Goal: Information Seeking & Learning: Learn about a topic

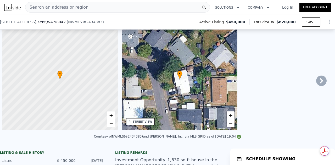
type input "5"
type input "$ 0"
type input "$ 95,675"
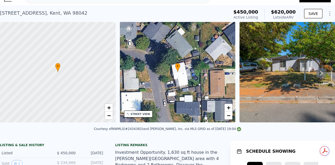
scroll to position [2, 0]
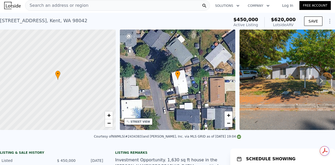
click at [61, 6] on span "Search an address or region" at bounding box center [56, 5] width 63 height 6
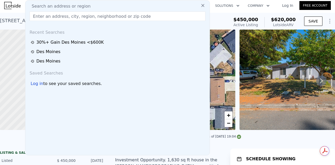
click at [288, 8] on link "Log In" at bounding box center [288, 5] width 24 height 5
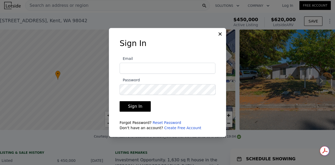
click at [145, 67] on input "Email" at bounding box center [168, 68] width 96 height 11
type input "farceo8090@gmail.com"
click at [120, 101] on button "Sign In" at bounding box center [135, 106] width 31 height 10
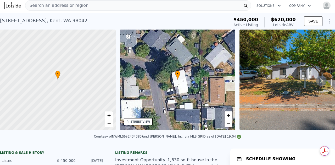
click at [63, 5] on span "Search an address or region" at bounding box center [56, 5] width 63 height 6
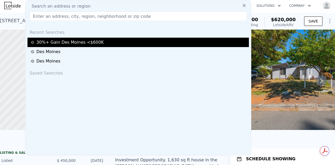
click at [74, 42] on div "30%+ Gain Des Moines <$600K" at bounding box center [139, 42] width 217 height 6
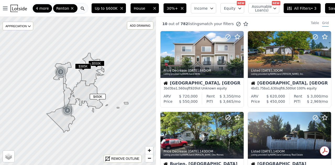
click at [325, 8] on button "Save" at bounding box center [335, 8] width 21 height 10
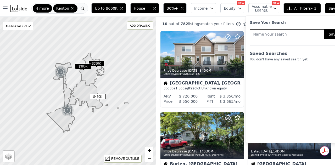
click at [282, 20] on div "Save Your Search" at bounding box center [296, 22] width 92 height 5
click at [158, 15] on div "Up to $600K House 30%+ Income Equity NEW Assumable Loan(s) NEW All Filters • 3 …" at bounding box center [219, 8] width 261 height 17
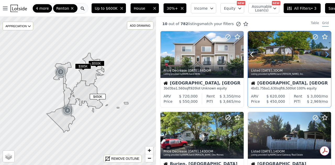
click at [323, 54] on icon at bounding box center [327, 54] width 8 height 8
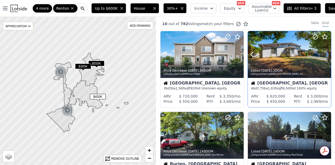
click at [324, 53] on icon at bounding box center [327, 54] width 8 height 8
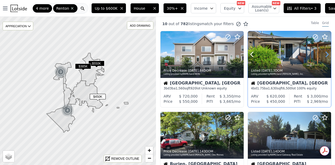
click at [324, 53] on icon at bounding box center [327, 54] width 8 height 8
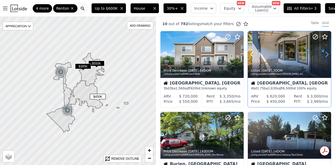
click at [324, 53] on icon at bounding box center [327, 54] width 8 height 8
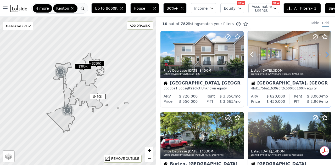
click at [324, 53] on icon at bounding box center [327, 54] width 8 height 8
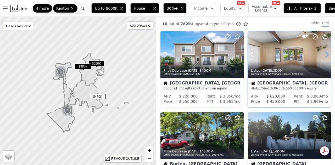
click at [324, 53] on icon at bounding box center [327, 54] width 8 height 8
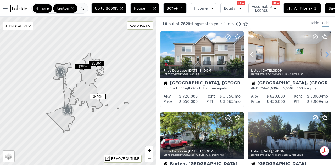
click at [324, 53] on icon at bounding box center [327, 54] width 8 height 8
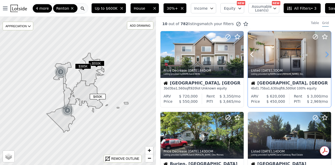
click at [324, 53] on icon at bounding box center [327, 54] width 8 height 8
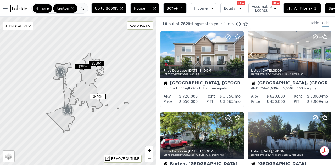
click at [324, 53] on icon at bounding box center [327, 54] width 8 height 8
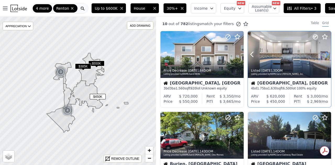
click at [324, 53] on icon at bounding box center [327, 54] width 8 height 8
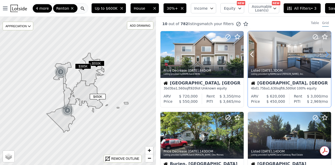
click at [324, 53] on icon at bounding box center [327, 54] width 8 height 8
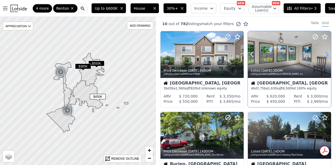
click at [324, 53] on icon at bounding box center [327, 54] width 8 height 8
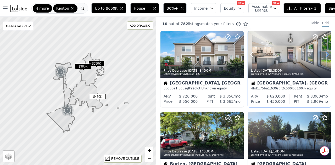
click at [324, 53] on icon at bounding box center [327, 54] width 8 height 8
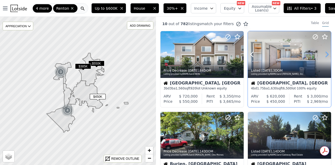
click at [324, 53] on icon at bounding box center [327, 54] width 8 height 8
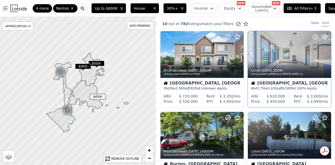
click at [324, 53] on icon at bounding box center [327, 54] width 8 height 8
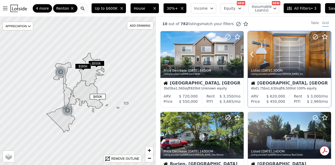
click at [326, 54] on icon at bounding box center [327, 54] width 2 height 5
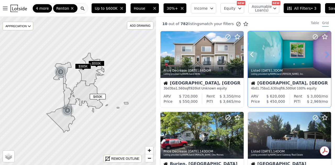
click at [326, 54] on icon at bounding box center [327, 54] width 2 height 5
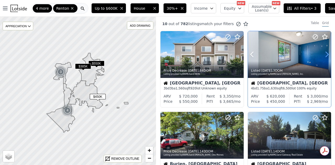
click at [326, 54] on icon at bounding box center [327, 54] width 2 height 5
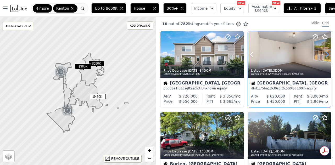
click at [326, 54] on icon at bounding box center [327, 54] width 2 height 5
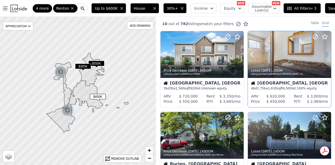
click at [326, 54] on icon at bounding box center [327, 54] width 2 height 5
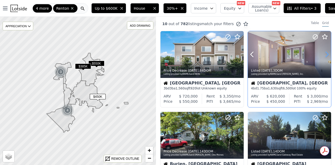
click at [326, 54] on icon at bounding box center [327, 54] width 2 height 5
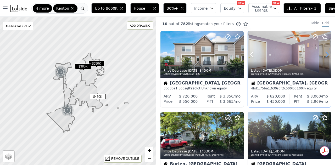
click at [326, 54] on icon at bounding box center [327, 54] width 2 height 5
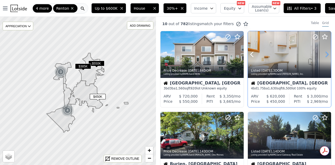
click at [326, 54] on icon at bounding box center [327, 54] width 2 height 5
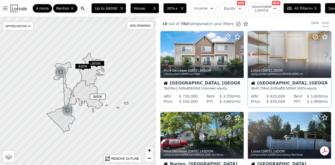
click at [326, 54] on icon at bounding box center [327, 54] width 2 height 5
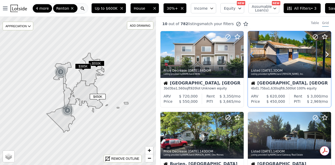
click at [251, 56] on icon at bounding box center [252, 54] width 8 height 8
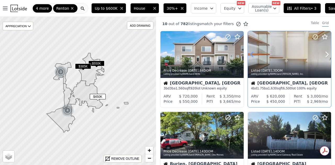
click at [251, 56] on icon at bounding box center [252, 54] width 8 height 8
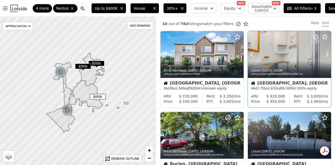
click at [326, 55] on icon at bounding box center [327, 54] width 2 height 5
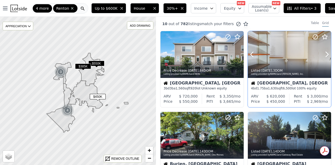
click at [326, 55] on icon at bounding box center [327, 54] width 2 height 5
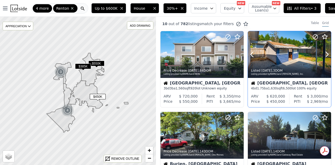
click at [326, 55] on icon at bounding box center [327, 54] width 2 height 5
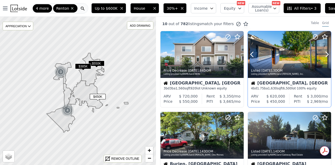
click at [326, 55] on icon at bounding box center [327, 54] width 2 height 5
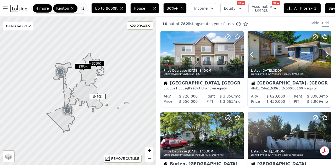
click at [326, 55] on icon at bounding box center [327, 54] width 2 height 5
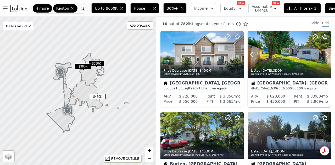
click at [326, 55] on icon at bounding box center [327, 54] width 2 height 5
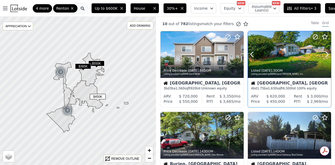
click at [326, 55] on icon at bounding box center [327, 54] width 2 height 5
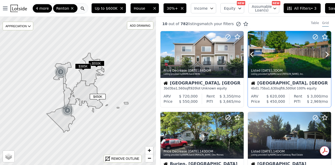
click at [326, 55] on icon at bounding box center [327, 54] width 2 height 5
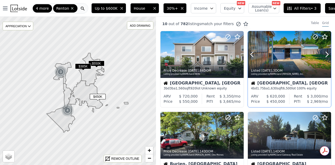
click at [326, 55] on icon at bounding box center [327, 54] width 2 height 5
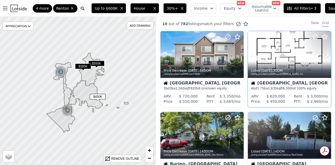
click at [326, 55] on icon at bounding box center [327, 54] width 2 height 5
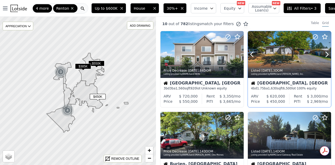
click at [293, 58] on div at bounding box center [289, 54] width 83 height 47
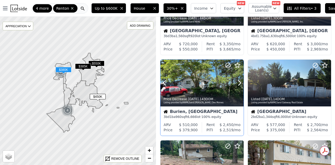
scroll to position [78, 0]
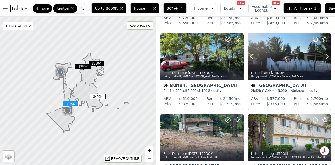
click at [288, 66] on div at bounding box center [289, 68] width 83 height 9
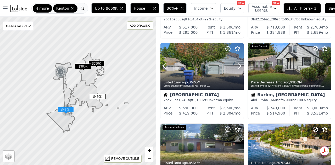
scroll to position [235, 0]
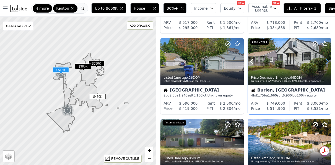
click at [326, 62] on icon at bounding box center [327, 61] width 2 height 5
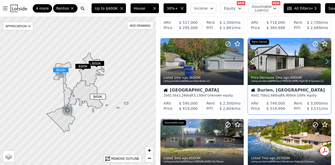
click at [326, 62] on icon at bounding box center [327, 61] width 2 height 5
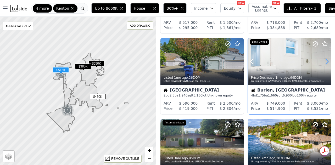
click at [326, 62] on icon at bounding box center [327, 61] width 2 height 5
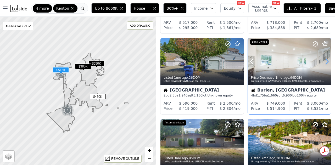
click at [326, 62] on icon at bounding box center [327, 61] width 2 height 5
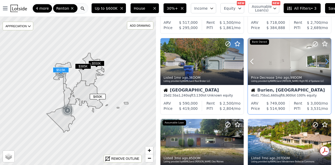
click at [326, 62] on icon at bounding box center [327, 61] width 2 height 5
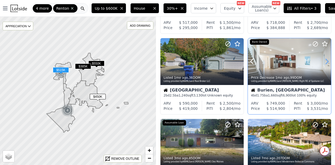
click at [326, 62] on icon at bounding box center [327, 61] width 2 height 5
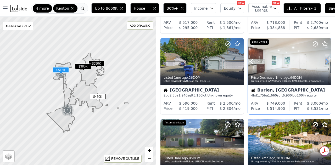
click at [326, 62] on icon at bounding box center [327, 61] width 2 height 5
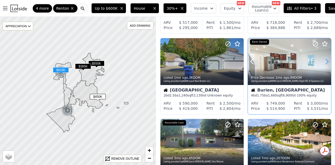
click at [326, 62] on icon at bounding box center [327, 61] width 2 height 5
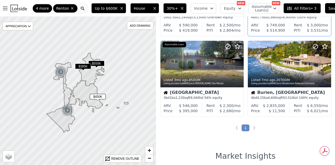
scroll to position [314, 0]
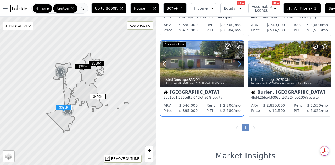
click at [241, 63] on icon at bounding box center [239, 63] width 2 height 5
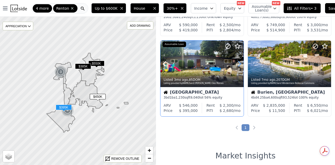
click at [241, 63] on icon at bounding box center [239, 63] width 2 height 5
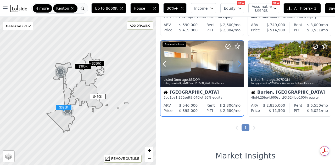
click at [241, 63] on icon at bounding box center [239, 63] width 2 height 5
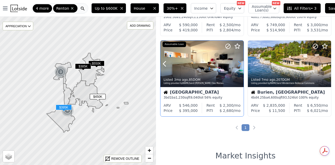
click at [238, 64] on icon at bounding box center [239, 64] width 8 height 8
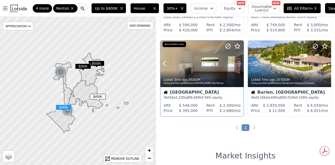
click at [238, 64] on icon at bounding box center [239, 64] width 8 height 8
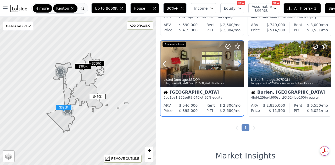
click at [239, 64] on icon at bounding box center [239, 64] width 8 height 8
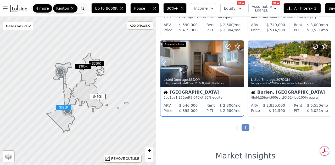
click at [239, 64] on icon at bounding box center [239, 64] width 8 height 8
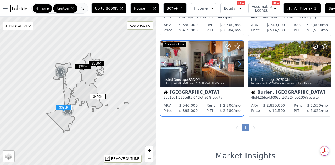
click at [239, 64] on icon at bounding box center [239, 64] width 8 height 8
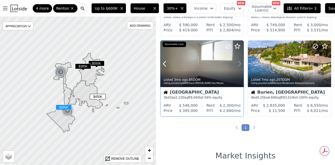
click at [239, 64] on icon at bounding box center [239, 64] width 8 height 8
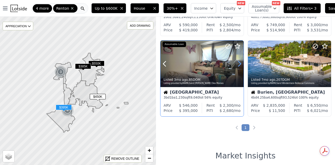
click at [239, 64] on icon at bounding box center [239, 64] width 8 height 8
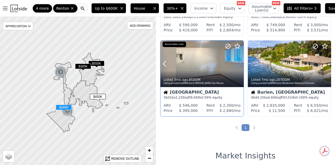
click at [239, 64] on icon at bounding box center [239, 64] width 8 height 8
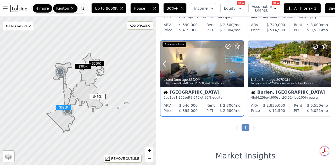
click at [239, 64] on icon at bounding box center [239, 64] width 8 height 8
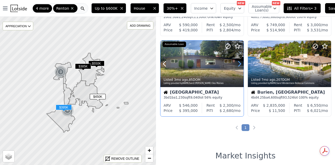
click at [239, 64] on icon at bounding box center [239, 64] width 8 height 8
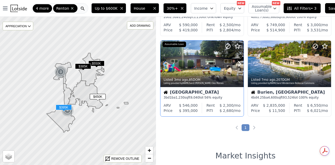
click at [164, 63] on icon at bounding box center [164, 63] width 2 height 5
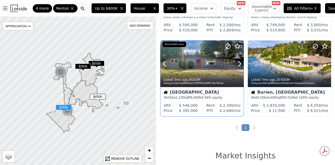
click at [208, 63] on div at bounding box center [201, 64] width 83 height 47
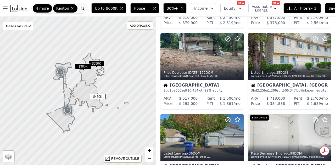
scroll to position [157, 0]
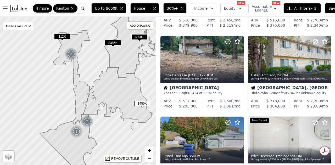
click at [51, 9] on div "4 more Renton" at bounding box center [55, 8] width 46 height 10
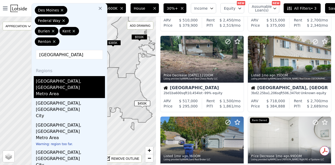
type input "aberdeen"
click at [55, 80] on div "Aberdeen, WA" at bounding box center [70, 83] width 69 height 15
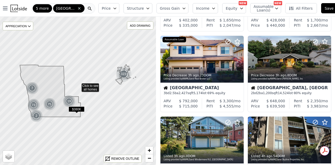
click at [114, 8] on button "Price" at bounding box center [108, 8] width 21 height 10
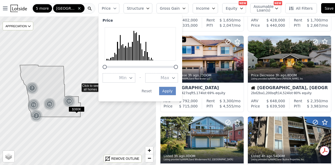
click at [171, 79] on icon "button" at bounding box center [173, 78] width 4 height 4
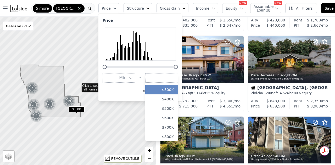
scroll to position [26, 0]
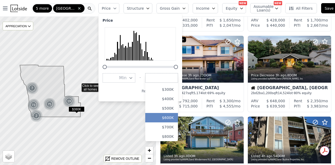
click at [165, 117] on button "$600K" at bounding box center [161, 117] width 33 height 9
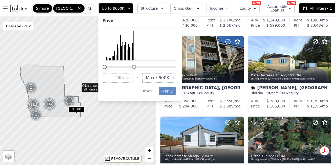
click at [160, 9] on icon "button" at bounding box center [162, 8] width 4 height 4
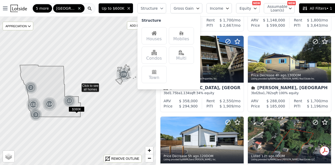
click at [143, 36] on div "Houses" at bounding box center [154, 35] width 25 height 17
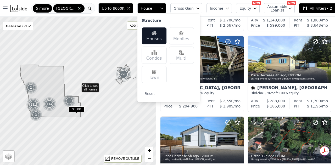
click at [183, 8] on span "Gross Gain" at bounding box center [184, 8] width 20 height 5
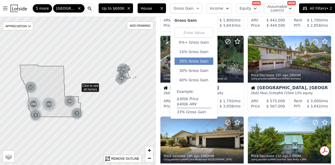
click at [181, 59] on button "20% Gross Gain" at bounding box center [193, 61] width 39 height 7
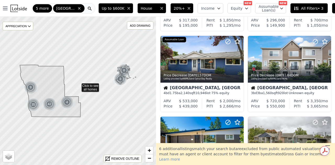
click at [180, 5] on button "20%+" at bounding box center [181, 8] width 23 height 10
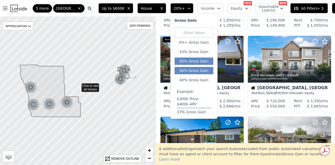
click at [181, 70] on button "30% Gross Gain" at bounding box center [193, 70] width 39 height 7
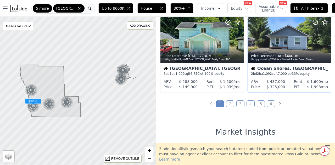
scroll to position [392, 0]
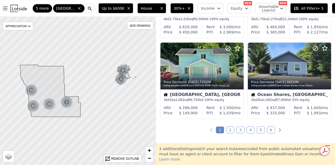
click at [228, 128] on link "2" at bounding box center [230, 130] width 8 height 7
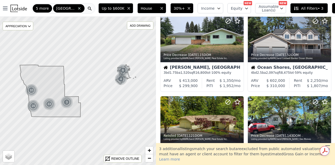
scroll to position [0, 0]
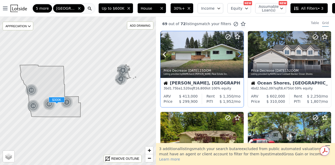
click at [238, 54] on icon at bounding box center [239, 54] width 8 height 8
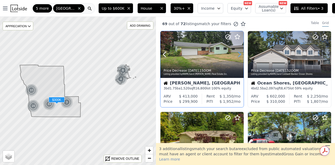
click at [238, 54] on icon at bounding box center [239, 54] width 8 height 8
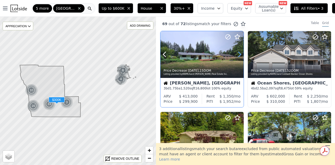
click at [238, 54] on icon at bounding box center [239, 54] width 8 height 8
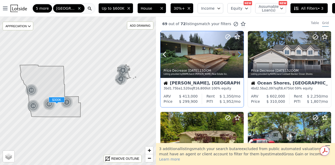
click at [239, 53] on icon at bounding box center [239, 54] width 8 height 8
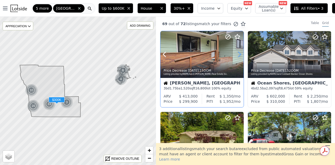
click at [239, 53] on icon at bounding box center [239, 54] width 8 height 8
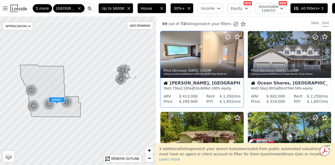
click at [239, 53] on icon at bounding box center [239, 54] width 8 height 8
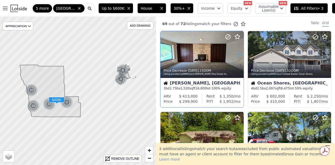
click at [239, 53] on icon at bounding box center [239, 54] width 8 height 8
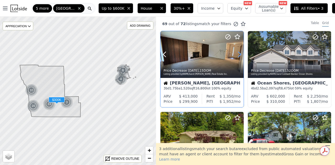
click at [239, 53] on icon at bounding box center [239, 54] width 8 height 8
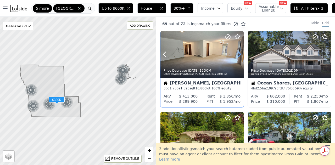
click at [239, 53] on icon at bounding box center [239, 54] width 8 height 8
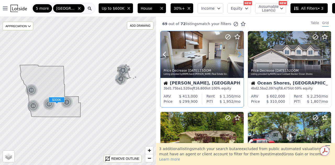
click at [240, 55] on icon at bounding box center [239, 54] width 2 height 5
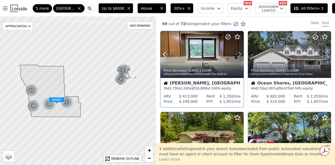
click at [240, 55] on icon at bounding box center [239, 54] width 2 height 5
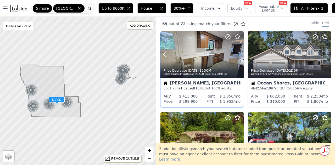
click at [240, 55] on icon at bounding box center [239, 54] width 2 height 5
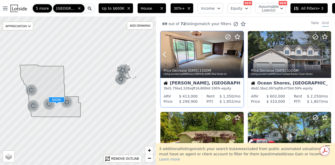
click at [240, 55] on icon at bounding box center [239, 54] width 2 height 5
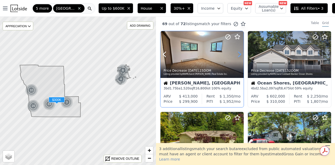
click at [240, 55] on icon at bounding box center [239, 54] width 2 height 5
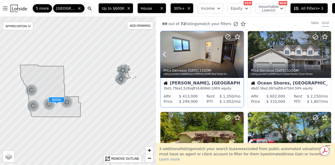
click at [240, 55] on icon at bounding box center [239, 54] width 2 height 5
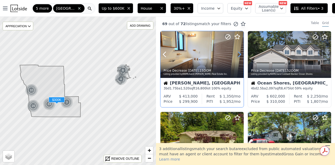
click at [240, 55] on icon at bounding box center [239, 54] width 2 height 5
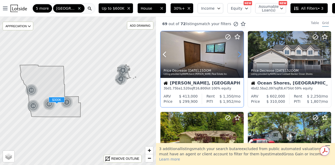
click at [240, 55] on icon at bounding box center [239, 54] width 2 height 5
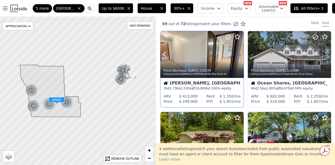
click at [240, 55] on icon at bounding box center [239, 54] width 2 height 5
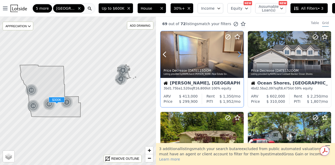
click at [240, 55] on icon at bounding box center [239, 54] width 2 height 5
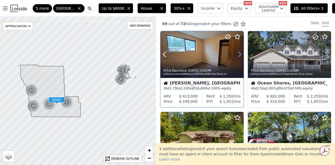
click at [240, 55] on icon at bounding box center [239, 54] width 2 height 5
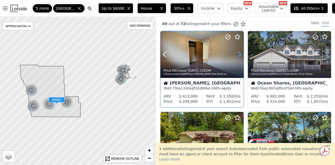
click at [240, 55] on icon at bounding box center [239, 54] width 2 height 5
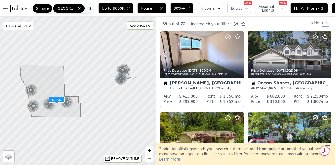
click at [240, 55] on icon at bounding box center [239, 54] width 2 height 5
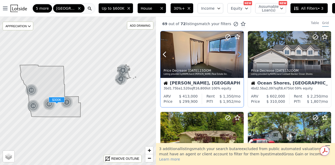
click at [240, 55] on icon at bounding box center [239, 54] width 2 height 5
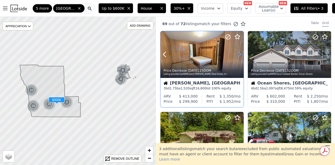
click at [240, 55] on icon at bounding box center [239, 54] width 2 height 5
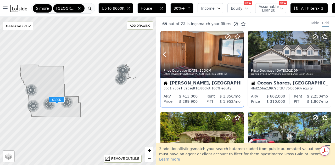
click at [240, 55] on icon at bounding box center [239, 54] width 2 height 5
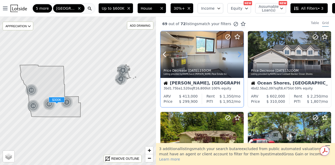
click at [240, 55] on icon at bounding box center [239, 54] width 2 height 5
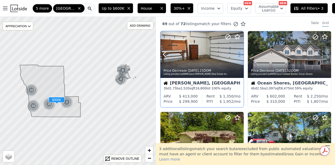
click at [240, 55] on icon at bounding box center [239, 54] width 2 height 5
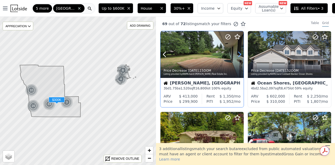
click at [240, 55] on icon at bounding box center [239, 54] width 2 height 5
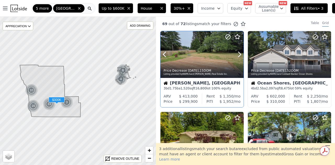
click at [194, 75] on div "Listing provided by NWMLS and Riley Jackson Real Estate Inc." at bounding box center [202, 74] width 77 height 3
click at [204, 51] on div at bounding box center [201, 54] width 83 height 47
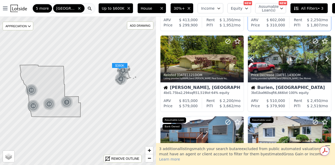
scroll to position [78, 0]
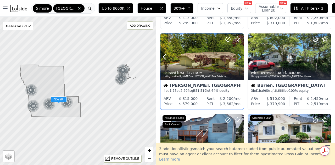
click at [240, 59] on icon at bounding box center [239, 57] width 8 height 8
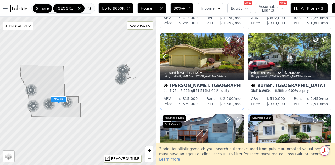
click at [240, 59] on icon at bounding box center [239, 57] width 8 height 8
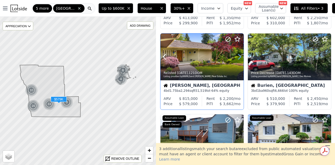
click at [239, 56] on icon at bounding box center [239, 57] width 8 height 8
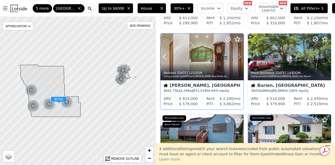
click at [239, 56] on icon at bounding box center [239, 57] width 8 height 8
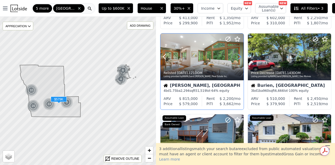
click at [239, 56] on icon at bounding box center [239, 57] width 8 height 8
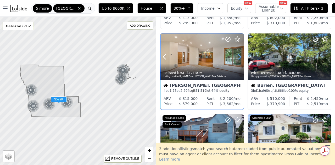
click at [239, 56] on icon at bounding box center [239, 57] width 8 height 8
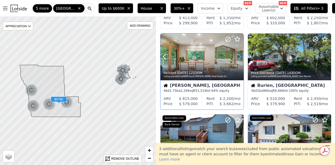
click at [239, 56] on icon at bounding box center [239, 57] width 8 height 8
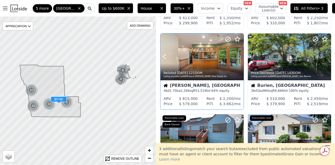
click at [239, 56] on icon at bounding box center [239, 57] width 8 height 8
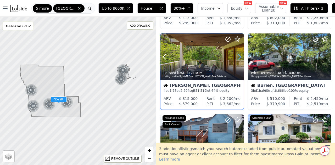
click at [239, 56] on icon at bounding box center [239, 57] width 8 height 8
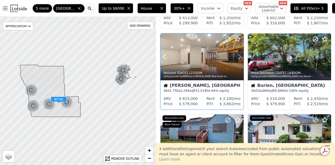
click at [239, 56] on icon at bounding box center [239, 57] width 8 height 8
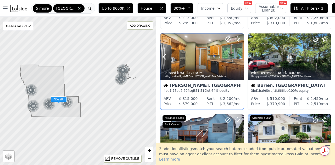
click at [239, 56] on icon at bounding box center [239, 57] width 8 height 8
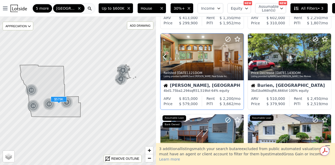
click at [239, 56] on icon at bounding box center [239, 57] width 8 height 8
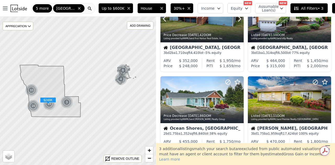
scroll to position [235, 0]
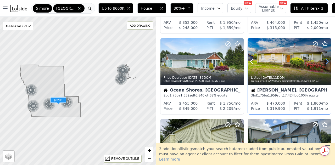
click at [325, 61] on icon at bounding box center [327, 61] width 8 height 8
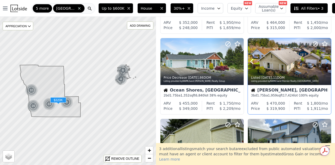
click at [325, 61] on icon at bounding box center [327, 61] width 8 height 8
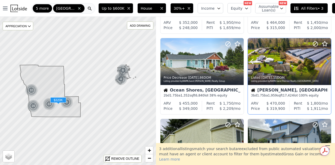
click at [325, 61] on icon at bounding box center [327, 61] width 8 height 8
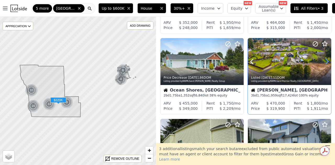
click at [325, 61] on icon at bounding box center [327, 61] width 8 height 8
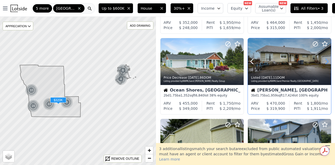
click at [325, 61] on icon at bounding box center [327, 61] width 8 height 8
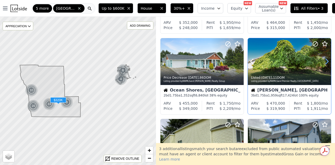
click at [325, 61] on icon at bounding box center [327, 61] width 8 height 8
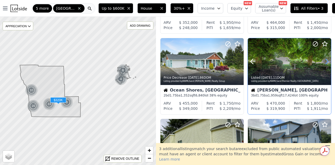
click at [325, 61] on icon at bounding box center [327, 61] width 8 height 8
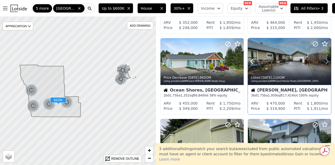
click at [325, 61] on icon at bounding box center [327, 61] width 8 height 8
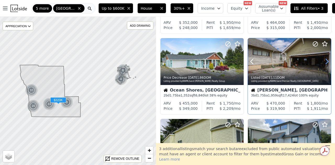
click at [325, 61] on icon at bounding box center [327, 61] width 8 height 8
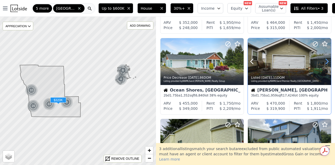
click at [325, 61] on icon at bounding box center [327, 61] width 8 height 8
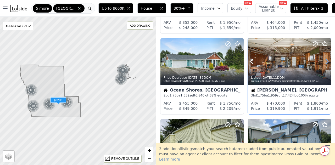
click at [325, 61] on icon at bounding box center [327, 61] width 8 height 8
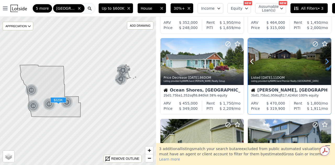
click at [325, 61] on icon at bounding box center [327, 61] width 8 height 8
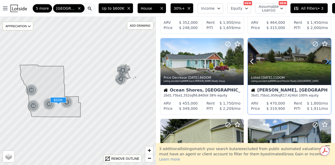
click at [325, 61] on icon at bounding box center [327, 61] width 8 height 8
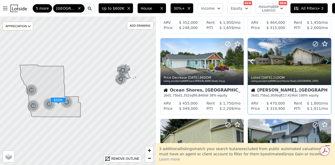
click at [325, 61] on icon at bounding box center [327, 61] width 8 height 8
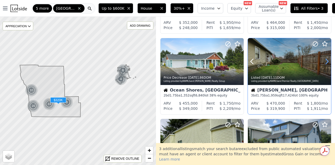
click at [325, 61] on icon at bounding box center [327, 61] width 8 height 8
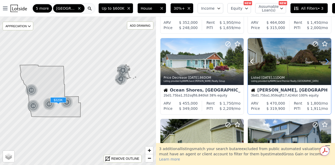
click at [325, 61] on icon at bounding box center [327, 61] width 8 height 8
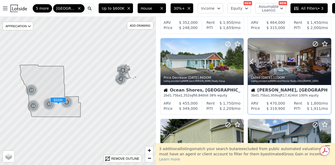
click at [325, 61] on icon at bounding box center [327, 61] width 8 height 8
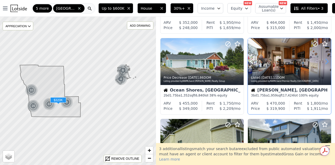
click at [325, 61] on icon at bounding box center [327, 61] width 8 height 8
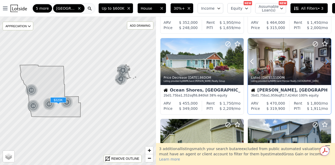
click at [325, 61] on icon at bounding box center [327, 61] width 8 height 8
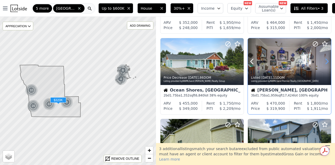
click at [325, 62] on icon at bounding box center [327, 61] width 8 height 8
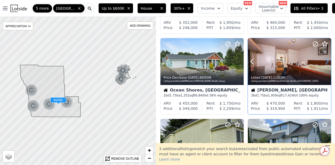
click at [324, 62] on icon at bounding box center [327, 61] width 8 height 8
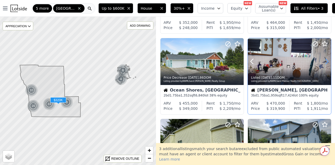
click at [324, 62] on icon at bounding box center [327, 61] width 8 height 8
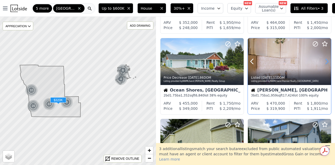
click at [324, 62] on icon at bounding box center [327, 61] width 8 height 8
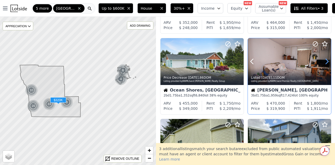
click at [324, 62] on icon at bounding box center [327, 61] width 8 height 8
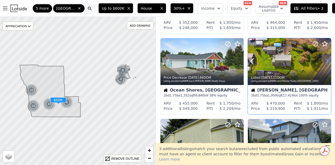
click at [324, 62] on icon at bounding box center [327, 61] width 8 height 8
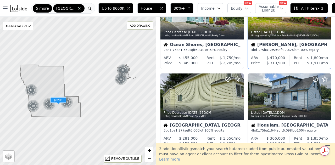
scroll to position [314, 0]
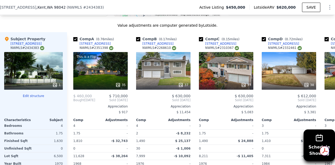
scroll to position [576, 0]
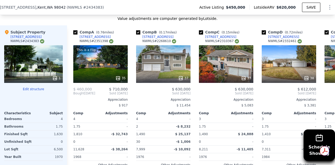
click at [40, 67] on div "1" at bounding box center [33, 64] width 59 height 38
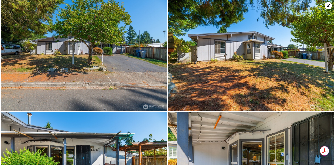
click at [327, 5] on icon at bounding box center [327, 5] width 3 height 3
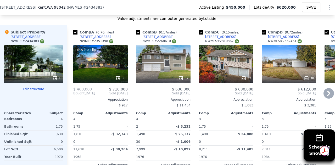
click at [137, 35] on input "checkbox" at bounding box center [138, 32] width 4 height 4
checkbox input "false"
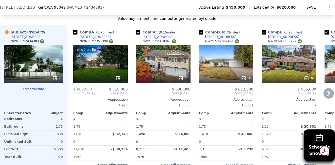
click at [138, 34] on input "checkbox" at bounding box center [138, 32] width 4 height 4
checkbox input "false"
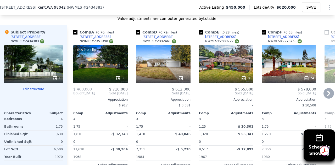
click at [263, 34] on input "checkbox" at bounding box center [264, 32] width 4 height 4
checkbox input "false"
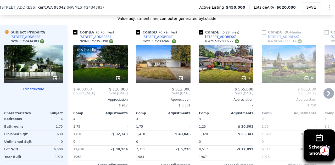
scroll to position [602, 0]
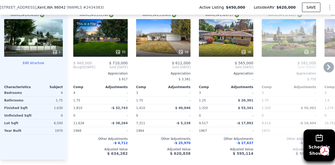
click at [324, 70] on icon at bounding box center [328, 67] width 10 height 10
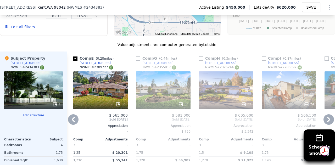
scroll to position [576, 0]
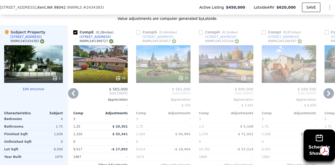
click at [75, 95] on icon at bounding box center [73, 93] width 10 height 10
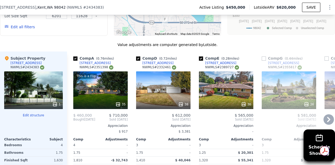
scroll to position [471, 0]
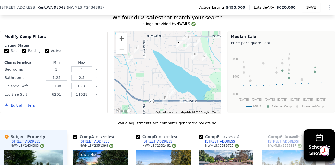
click at [58, 72] on input "2" at bounding box center [56, 69] width 21 height 6
type input "2"
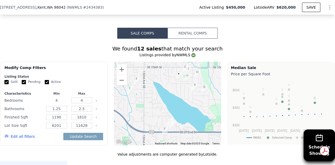
scroll to position [445, 0]
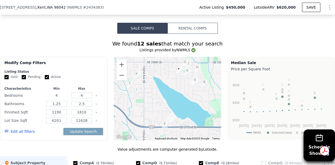
type input "4"
click at [80, 114] on input "1810" at bounding box center [81, 112] width 21 height 6
drag, startPoint x: 61, startPoint y: 114, endPoint x: 47, endPoint y: 113, distance: 14.2
click at [47, 113] on input "1190" at bounding box center [56, 112] width 21 height 6
type input "1340"
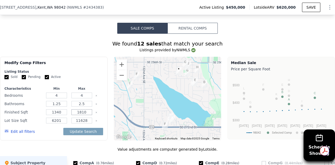
click at [86, 115] on input "1810" at bounding box center [81, 112] width 21 height 6
click at [60, 107] on input "1.25" at bounding box center [56, 104] width 21 height 6
type input "1"
type input "2"
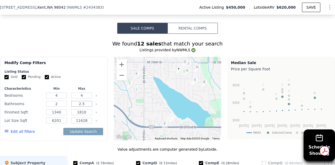
click at [86, 106] on input "2.5" at bounding box center [81, 104] width 21 height 6
type input "2"
type input "3"
click at [87, 133] on button "Update Search" at bounding box center [83, 131] width 40 height 7
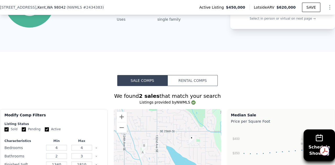
scroll to position [471, 0]
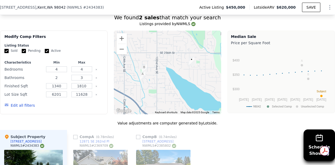
click at [57, 80] on input "2" at bounding box center [56, 78] width 21 height 6
type input "1.5"
click at [84, 80] on input "3" at bounding box center [81, 78] width 21 height 6
type input "2"
click at [82, 106] on button "Update Search" at bounding box center [83, 105] width 40 height 7
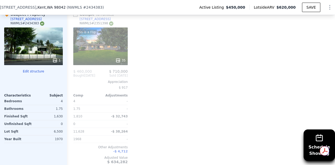
scroll to position [602, 0]
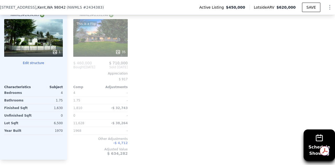
click at [88, 43] on div "This is a Flip 35" at bounding box center [100, 38] width 54 height 38
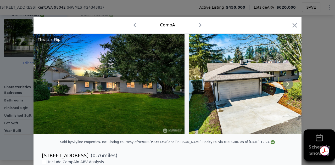
click at [286, 86] on icon at bounding box center [287, 83] width 3 height 5
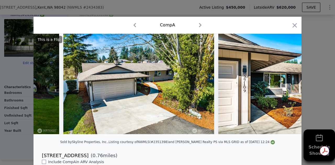
scroll to position [0, 126]
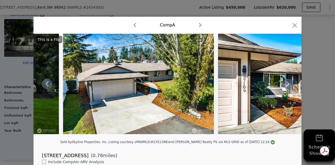
click at [286, 86] on icon at bounding box center [287, 83] width 3 height 5
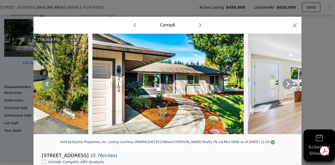
click at [286, 86] on icon at bounding box center [287, 83] width 3 height 5
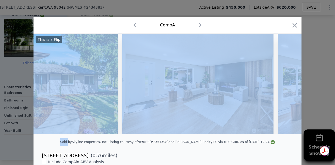
click at [286, 86] on div at bounding box center [167, 84] width 268 height 100
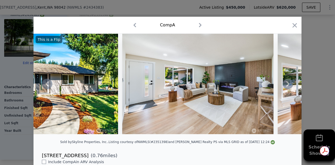
click at [286, 86] on icon at bounding box center [287, 83] width 3 height 5
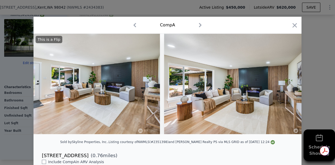
scroll to position [0, 502]
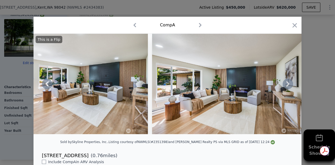
click at [288, 83] on icon at bounding box center [288, 84] width 10 height 10
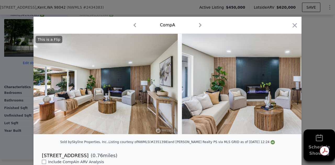
click at [288, 83] on img at bounding box center [257, 84] width 151 height 100
click at [288, 83] on icon at bounding box center [288, 84] width 10 height 10
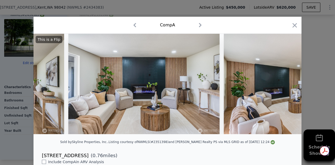
scroll to position [0, 753]
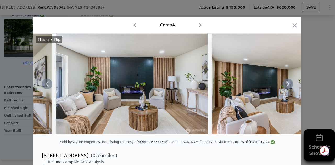
click at [286, 85] on icon at bounding box center [287, 83] width 3 height 5
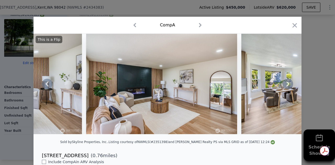
click at [286, 85] on icon at bounding box center [287, 83] width 3 height 5
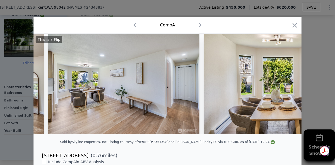
scroll to position [0, 1130]
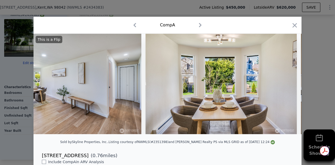
click at [286, 85] on div "This is a Flip" at bounding box center [167, 84] width 268 height 100
click at [286, 85] on icon at bounding box center [287, 83] width 3 height 5
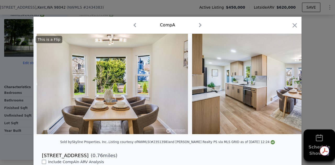
scroll to position [0, 1256]
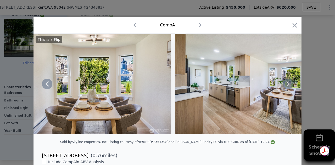
click at [286, 85] on icon at bounding box center [287, 83] width 3 height 5
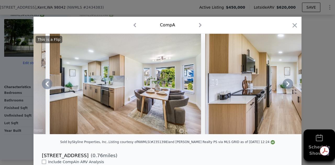
click at [286, 85] on icon at bounding box center [287, 83] width 3 height 5
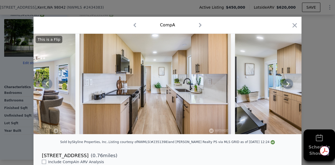
click at [286, 85] on icon at bounding box center [287, 83] width 3 height 5
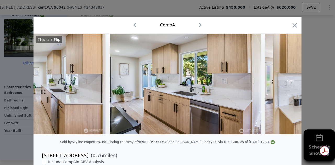
scroll to position [0, 1632]
click at [286, 85] on div "This is a Flip" at bounding box center [167, 84] width 268 height 100
click at [286, 85] on icon at bounding box center [287, 83] width 3 height 5
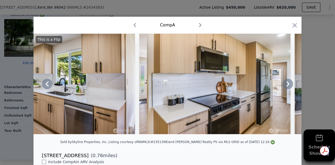
click at [286, 85] on icon at bounding box center [287, 83] width 3 height 5
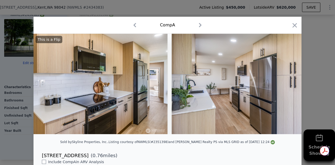
scroll to position [0, 1884]
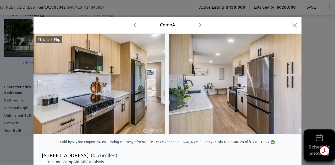
click at [286, 85] on div "This is a Flip" at bounding box center [167, 84] width 268 height 100
click at [286, 85] on icon at bounding box center [287, 83] width 3 height 5
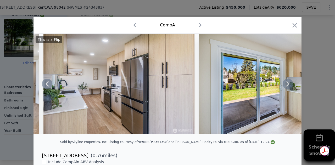
click at [286, 85] on icon at bounding box center [287, 83] width 3 height 5
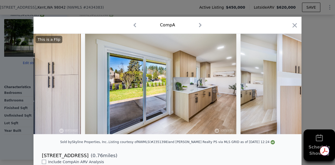
scroll to position [0, 2135]
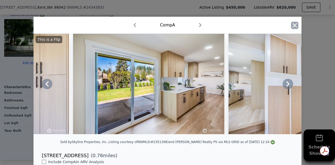
click at [292, 25] on icon "button" at bounding box center [294, 25] width 4 height 4
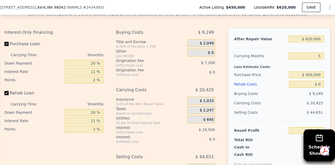
scroll to position [837, 0]
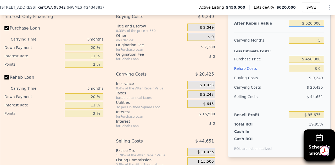
click at [310, 26] on input "$ 620,000" at bounding box center [306, 23] width 35 height 7
type input "$ 000"
type input "-$ 479,191"
type input "$ 6,000"
type input "-$ 473,628"
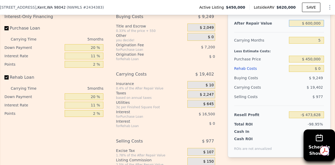
type input "$ 6,000,000"
type input "$ 5,084,029"
type input "$ 600,000"
type input "$ 77,131"
type input "$ 600,000"
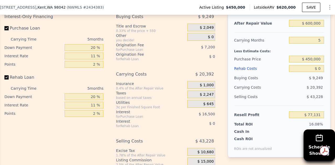
click at [314, 45] on div "5" at bounding box center [306, 40] width 35 height 9
click at [318, 42] on input "5" at bounding box center [306, 40] width 35 height 7
type input "7"
type input "$ 68,976"
type input "7"
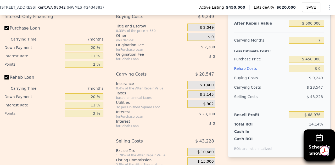
click at [308, 71] on input "$ 0" at bounding box center [306, 68] width 35 height 7
click at [315, 70] on input "$ 0" at bounding box center [306, 68] width 35 height 7
click at [318, 70] on input "$ 0" at bounding box center [306, 68] width 35 height 7
type input "$ 011"
type input "$ 68,965"
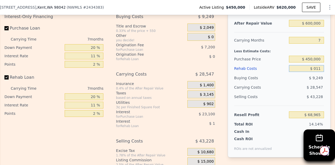
type input "$ 0115"
type input "$ 68,852"
type input "$ 0115,000"
type input "-$ 53,765"
click at [305, 69] on input "$ 0115,000" at bounding box center [306, 68] width 35 height 7
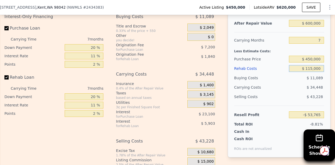
type input "$ 115,000"
click at [308, 62] on input "$ 450,000" at bounding box center [306, 59] width 35 height 7
click at [94, 48] on input "20 %" at bounding box center [84, 47] width 39 height 7
type input "2 %"
type input "-$ 60,586"
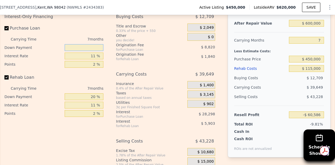
type input "1 %"
type input "-$ 60,963"
type input "10 %"
type input "-$ 57,556"
type input "10 %"
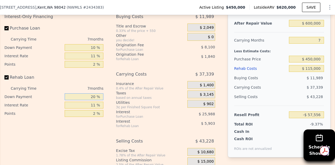
click at [95, 99] on input "20 %" at bounding box center [84, 96] width 39 height 7
type input "2 %"
type input "-$ 59,300"
type input "1 %"
type input "-$ 59,400"
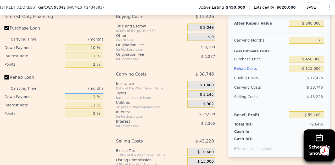
type input "10 %"
type input "-$ 58,528"
type input "10 %"
click at [96, 58] on input "11 %" at bounding box center [84, 56] width 39 height 7
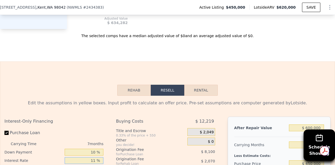
scroll to position [785, 0]
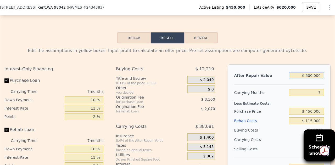
click at [307, 78] on input "$ 600,000" at bounding box center [306, 75] width 35 height 7
type input "$ 00000"
type input "-$ 614,450"
type input "$ 700,000"
type input "$ 34,126"
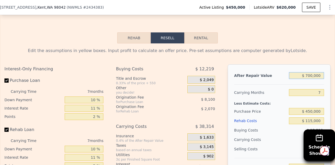
type input "$ 700,000"
click at [307, 93] on input "7" at bounding box center [306, 92] width 35 height 7
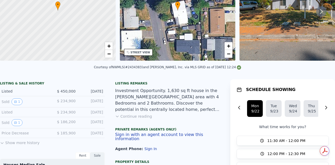
scroll to position [2, 0]
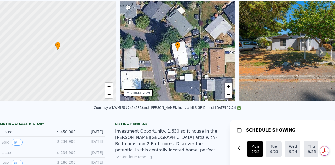
scroll to position [2, 0]
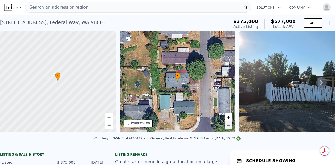
click at [231, 126] on link "−" at bounding box center [228, 125] width 8 height 8
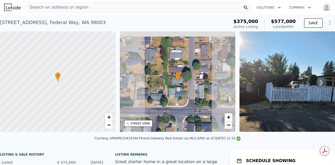
click at [231, 126] on link "−" at bounding box center [228, 125] width 8 height 8
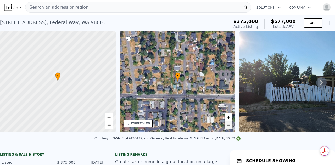
click at [231, 126] on link "−" at bounding box center [228, 125] width 8 height 8
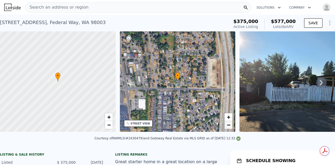
click at [228, 126] on span "−" at bounding box center [228, 125] width 3 height 7
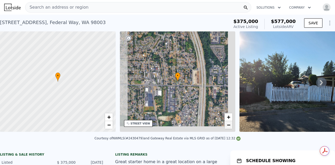
click at [228, 126] on span "−" at bounding box center [228, 125] width 3 height 7
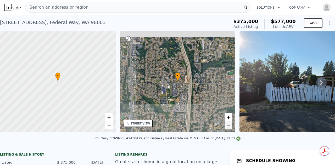
click at [228, 126] on span "−" at bounding box center [228, 125] width 3 height 7
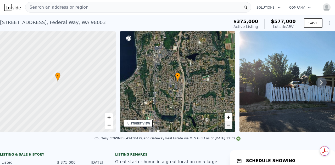
click at [228, 126] on span "−" at bounding box center [228, 125] width 3 height 7
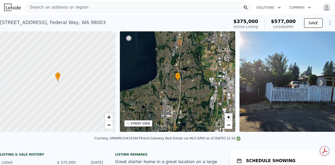
click at [229, 118] on span "+" at bounding box center [228, 117] width 3 height 7
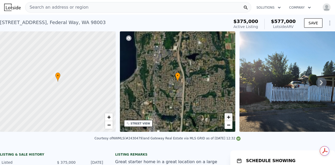
click at [229, 118] on span "+" at bounding box center [228, 117] width 3 height 7
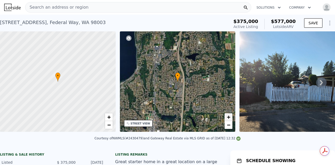
click at [229, 118] on span "+" at bounding box center [228, 117] width 3 height 7
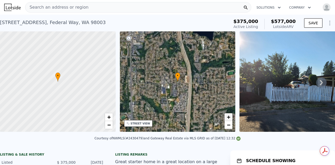
click at [229, 118] on span "+" at bounding box center [228, 117] width 3 height 7
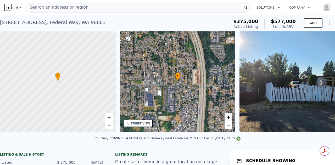
click at [229, 118] on span "+" at bounding box center [228, 117] width 3 height 7
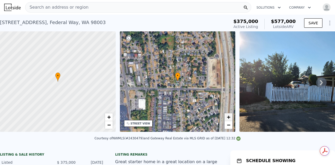
click at [229, 118] on span "+" at bounding box center [228, 117] width 3 height 7
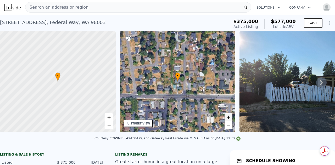
click at [229, 118] on span "+" at bounding box center [228, 117] width 3 height 7
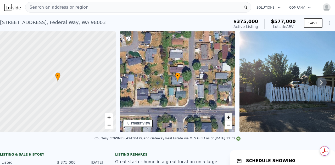
click at [229, 118] on span "+" at bounding box center [228, 117] width 3 height 7
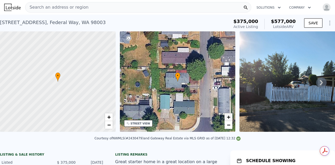
click at [229, 118] on span "+" at bounding box center [228, 117] width 3 height 7
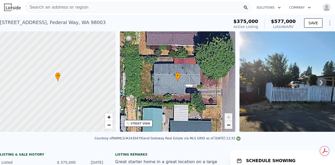
click at [228, 125] on span "−" at bounding box center [228, 125] width 3 height 7
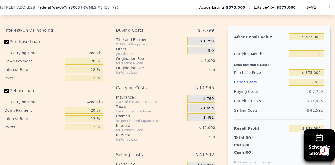
scroll to position [757, 0]
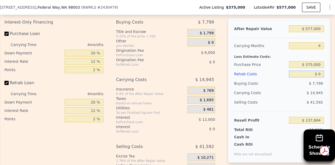
click at [317, 76] on input "$ 0" at bounding box center [306, 74] width 35 height 7
type input "$ 9"
type input "$ 137,655"
type input "$ 95"
type input "$ 137,563"
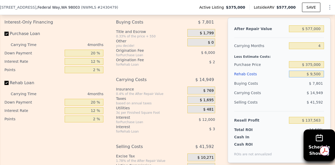
type input "$ 95,000"
type input "$ 38,104"
type input "$ 95,000"
click at [317, 67] on input "$ 375,000" at bounding box center [306, 64] width 35 height 7
click at [318, 47] on input "4" at bounding box center [306, 45] width 35 height 7
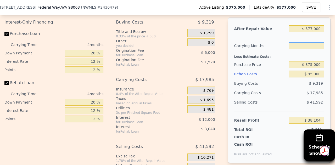
type input "7"
type input "$ 24,615"
type input "7"
click at [313, 66] on input "$ 375,000" at bounding box center [306, 64] width 35 height 7
click at [95, 54] on input "20 %" at bounding box center [84, 53] width 39 height 7
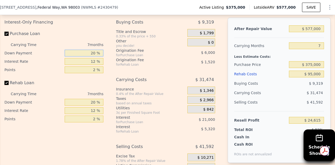
type input "2 %"
type input "$ 18,540"
type input "10 %"
type input "$ 21,240"
type input "10 %"
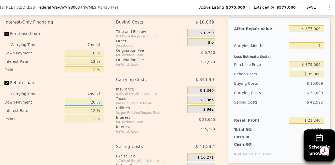
click at [94, 104] on input "20 %" at bounding box center [84, 102] width 39 height 7
type input "2 %"
type input "10 %"
type input "$ 20,385"
type input "10 %"
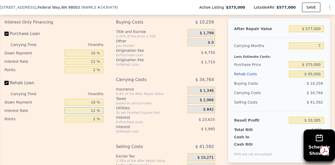
click at [95, 114] on input "12 %" at bounding box center [84, 110] width 39 height 7
type input "11 %"
type input "$ 20,882"
type input "11 %"
click at [96, 64] on input "12 %" at bounding box center [84, 61] width 39 height 7
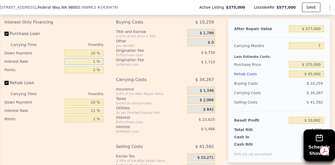
type input "11 %"
type input "$ 22,849"
type input "11 %"
click at [96, 73] on input "2 %" at bounding box center [84, 69] width 39 height 7
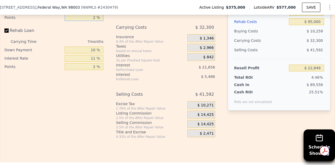
scroll to position [835, 0]
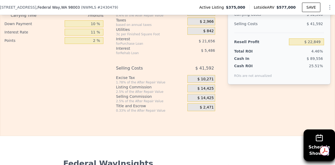
click at [205, 91] on span "$ 14,425" at bounding box center [205, 88] width 16 height 5
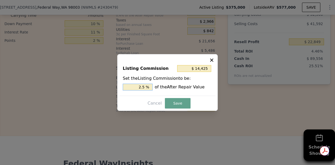
click at [144, 87] on input "2.5 %" at bounding box center [138, 87] width 30 height 7
type input "$ 144,250"
type input "25 %"
type input "$ 28,850"
type input "5 %"
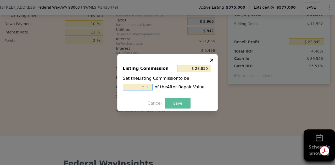
type input "$ 2,885"
type input "0.5 %"
click at [171, 102] on button "Save" at bounding box center [178, 103] width 26 height 10
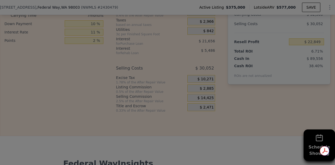
type input "$ 34,389"
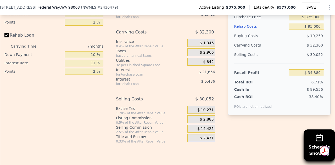
scroll to position [809, 0]
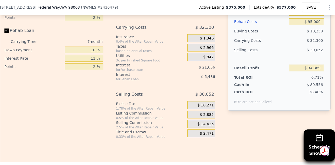
click at [202, 117] on span "$ 2,885" at bounding box center [207, 114] width 14 height 5
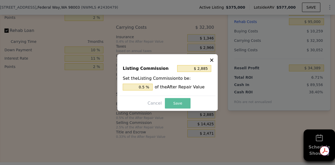
click at [178, 104] on button "Save" at bounding box center [178, 103] width 26 height 10
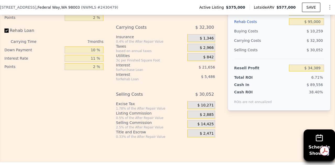
click at [209, 117] on span "$ 2,885" at bounding box center [207, 114] width 14 height 5
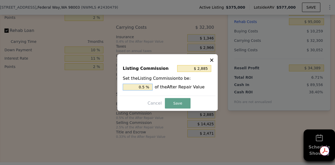
click at [142, 86] on input "0.5 %" at bounding box center [138, 87] width 30 height 7
type input ".5 %"
type input "$ 14,425"
type input "2.5 %"
click at [176, 102] on button "Save" at bounding box center [178, 103] width 26 height 10
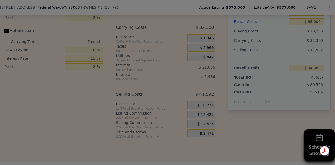
type input "$ 22,849"
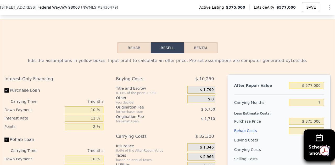
scroll to position [678, 0]
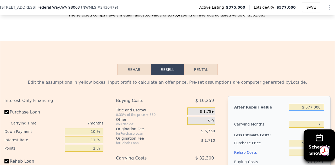
click at [309, 109] on input "$ 577,000" at bounding box center [306, 107] width 35 height 7
type input "$ 55,000"
type input "-$ 460,803"
type input "$ 550,000"
type input "-$ 2,168"
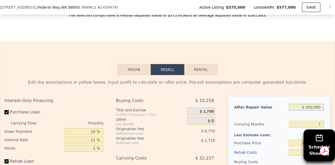
type input "$ 550,000"
click at [309, 124] on input "7" at bounding box center [306, 124] width 35 height 7
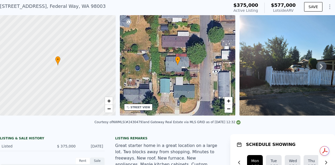
scroll to position [2, 0]
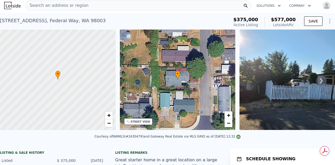
click at [316, 82] on icon at bounding box center [321, 81] width 10 height 10
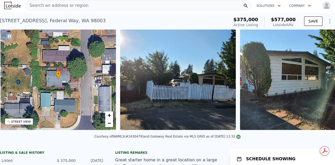
scroll to position [0, 122]
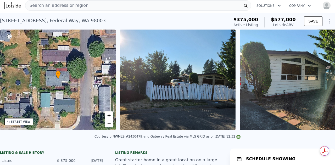
click at [316, 82] on img at bounding box center [298, 80] width 116 height 100
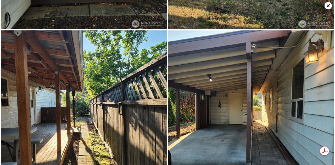
scroll to position [2474, 0]
click at [328, 2] on icon at bounding box center [327, 5] width 7 height 7
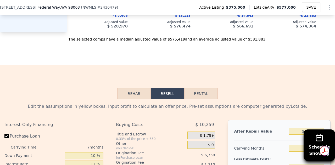
scroll to position [733, 0]
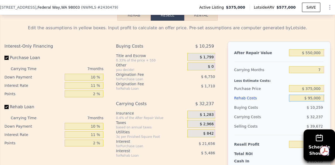
click at [309, 101] on input "$ 95,000" at bounding box center [306, 98] width 35 height 7
type input "$ 7,000"
type input "$ 92,498"
type input "$ 70,000"
type input "$ 24,724"
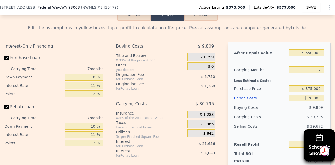
type input "$ 70,000"
click at [302, 110] on div "$ 9,809" at bounding box center [306, 107] width 35 height 9
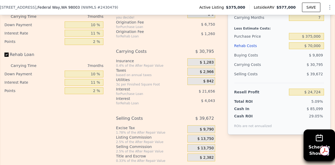
scroll to position [759, 0]
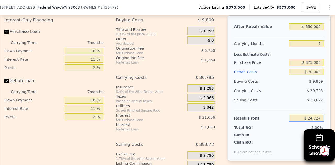
click at [310, 121] on input "$ 24,724" at bounding box center [306, 118] width 35 height 7
click at [314, 120] on input "$ 2,724" at bounding box center [306, 118] width 35 height 7
type input "$ 50,000"
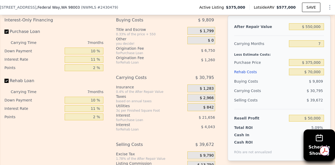
click at [317, 102] on span "$ 39,672" at bounding box center [315, 100] width 16 height 4
type input "$ 351,576"
type input "$ 50,006"
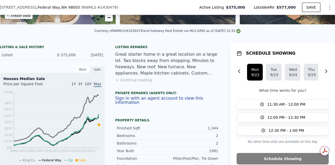
scroll to position [105, 0]
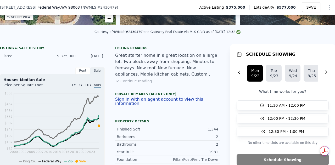
click at [147, 84] on button "Continue reading" at bounding box center [133, 80] width 37 height 5
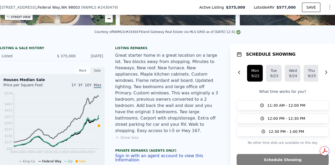
click at [132, 34] on div "Courtesy of NWMLS (#2430479) and Gateway Real Estate via MLS GRID as of 09/20/2…" at bounding box center [167, 32] width 146 height 4
drag, startPoint x: 131, startPoint y: 36, endPoint x: 142, endPoint y: 37, distance: 11.0
click at [142, 34] on div "Courtesy of NWMLS (#2430479) and Gateway Real Estate via MLS GRID as of 09/20/2…" at bounding box center [167, 32] width 146 height 4
copy div "2430479"
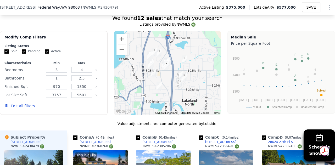
scroll to position [445, 0]
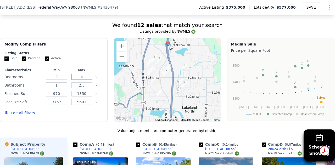
click at [86, 74] on input "4" at bounding box center [81, 77] width 21 height 6
click at [57, 74] on input "3" at bounding box center [56, 77] width 21 height 6
type input "2"
click at [86, 74] on input "4" at bounding box center [81, 77] width 21 height 6
type input "3"
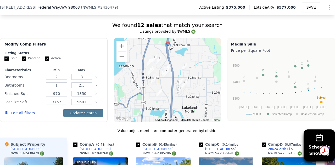
click at [91, 109] on button "Update Search" at bounding box center [83, 112] width 40 height 7
checkbox input "false"
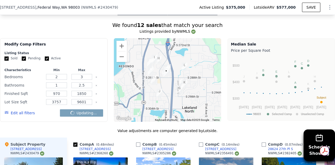
checkbox input "false"
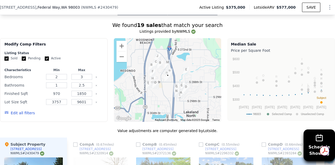
click at [63, 91] on input "970" at bounding box center [56, 94] width 21 height 6
type input "9"
type input "1100"
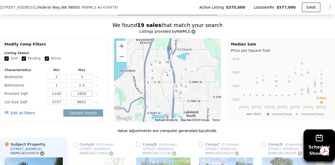
click at [85, 91] on input "1850" at bounding box center [81, 94] width 21 height 6
type input "1500"
click at [89, 109] on button "Update Search" at bounding box center [83, 112] width 40 height 7
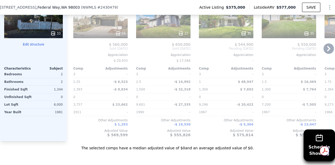
scroll to position [576, 0]
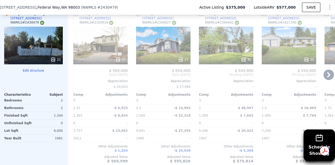
click at [323, 70] on icon at bounding box center [328, 75] width 10 height 10
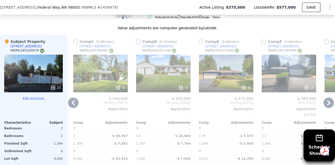
scroll to position [549, 0]
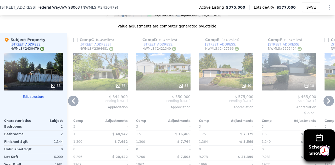
click at [323, 96] on icon at bounding box center [328, 101] width 10 height 10
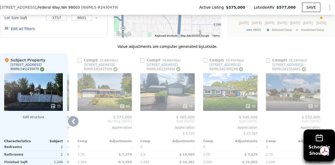
scroll to position [523, 0]
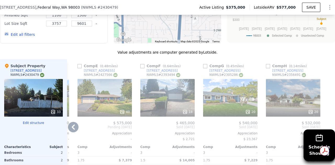
click at [291, 90] on div "20" at bounding box center [293, 98] width 54 height 38
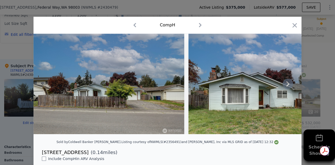
click at [288, 85] on icon at bounding box center [288, 84] width 10 height 10
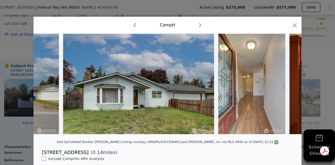
click at [288, 85] on div at bounding box center [167, 84] width 268 height 100
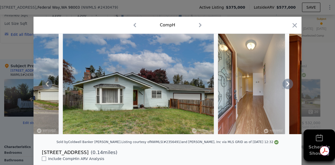
click at [288, 85] on icon at bounding box center [288, 84] width 10 height 10
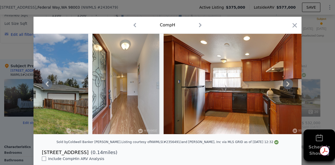
click at [288, 85] on icon at bounding box center [288, 84] width 10 height 10
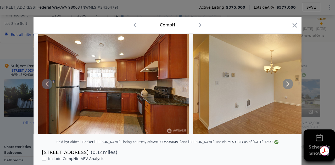
click at [288, 85] on icon at bounding box center [288, 84] width 10 height 10
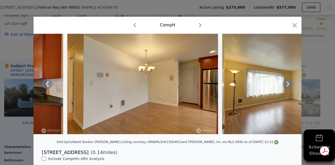
click at [288, 85] on icon at bounding box center [288, 84] width 10 height 10
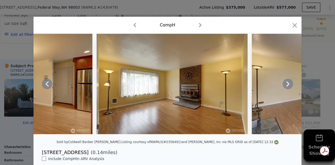
click at [288, 85] on icon at bounding box center [288, 84] width 10 height 10
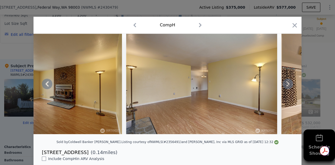
click at [288, 85] on icon at bounding box center [288, 84] width 10 height 10
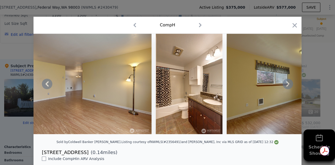
click at [288, 85] on icon at bounding box center [288, 84] width 10 height 10
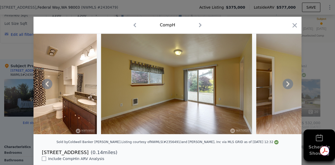
click at [288, 85] on icon at bounding box center [288, 84] width 10 height 10
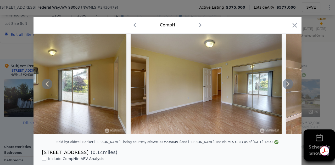
click at [288, 85] on icon at bounding box center [288, 84] width 10 height 10
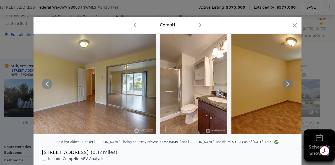
click at [288, 85] on icon at bounding box center [288, 84] width 10 height 10
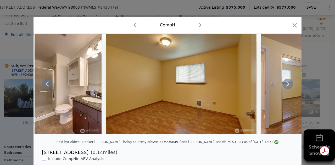
click at [288, 85] on icon at bounding box center [288, 84] width 10 height 10
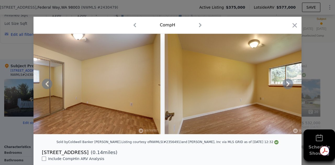
click at [288, 85] on icon at bounding box center [288, 84] width 10 height 10
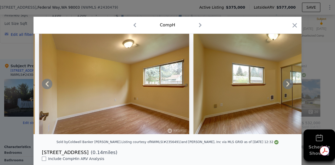
click at [288, 85] on icon at bounding box center [288, 84] width 10 height 10
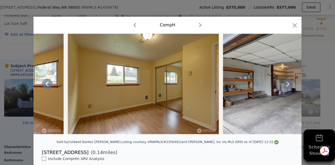
click at [288, 85] on icon at bounding box center [288, 84] width 10 height 10
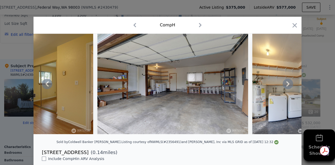
click at [288, 85] on icon at bounding box center [288, 84] width 10 height 10
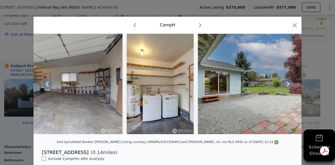
click at [288, 85] on icon at bounding box center [288, 84] width 10 height 10
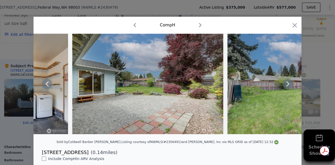
click at [288, 85] on icon at bounding box center [288, 84] width 10 height 10
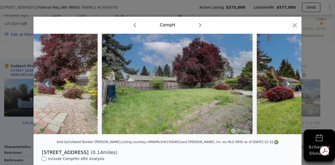
click at [288, 85] on icon at bounding box center [288, 84] width 10 height 10
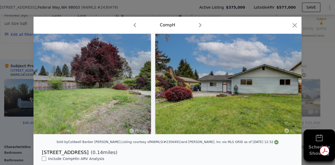
scroll to position [0, 2492]
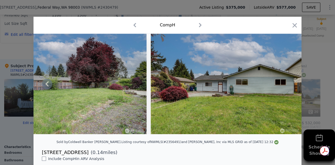
click at [288, 85] on img at bounding box center [226, 84] width 151 height 100
click at [294, 25] on icon "button" at bounding box center [294, 25] width 7 height 7
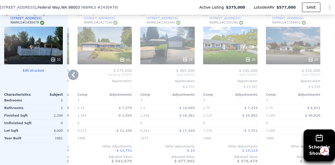
scroll to position [549, 0]
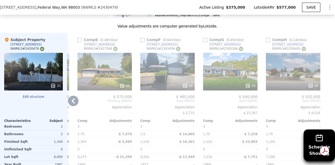
click at [266, 38] on input "checkbox" at bounding box center [268, 40] width 4 height 4
checkbox input "true"
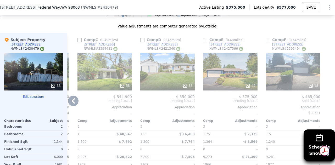
click at [71, 96] on icon at bounding box center [73, 101] width 10 height 10
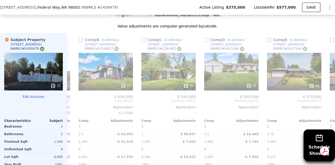
scroll to position [0, 125]
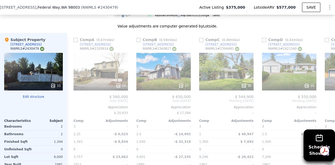
click at [71, 87] on div "Comp H ( 0.14 miles) 2828 S 285th Pl NWMLS # 2356491 20 $ 532,000 Sold Jun 2025…" at bounding box center [201, 113] width 268 height 161
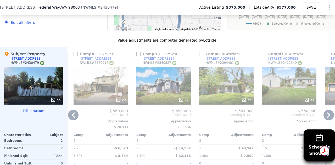
scroll to position [523, 0]
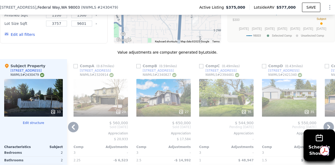
click at [201, 64] on input "checkbox" at bounding box center [201, 66] width 4 height 4
checkbox input "true"
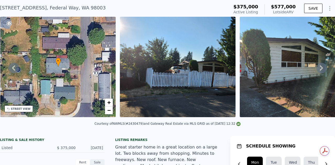
scroll to position [2, 0]
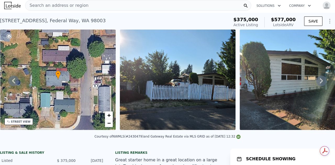
click at [13, 82] on icon at bounding box center [13, 80] width 3 height 5
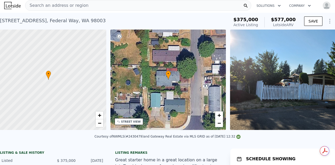
scroll to position [0, 2]
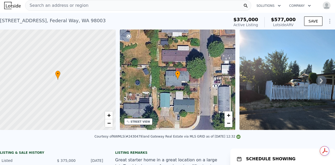
click at [320, 81] on icon at bounding box center [321, 80] width 3 height 5
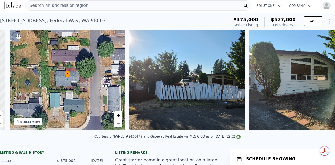
scroll to position [0, 122]
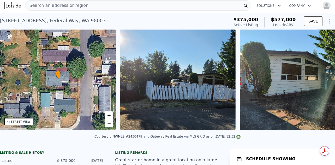
click at [317, 81] on img at bounding box center [298, 80] width 116 height 100
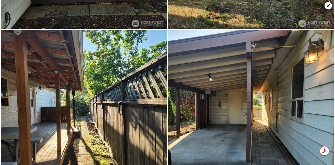
scroll to position [2474, 0]
click at [329, 6] on icon at bounding box center [327, 5] width 7 height 7
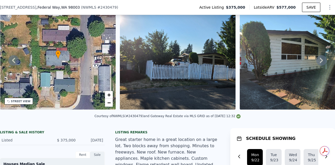
scroll to position [26, 0]
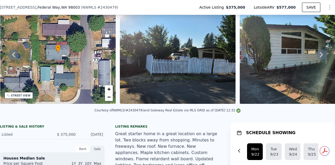
click at [15, 97] on div "STREET VIEW" at bounding box center [18, 95] width 29 height 7
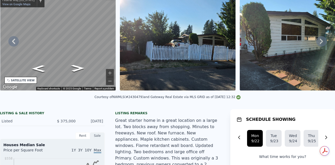
scroll to position [2, 0]
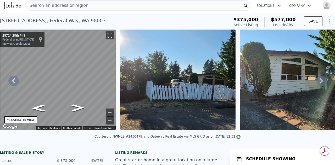
click at [110, 39] on button "Toggle fullscreen view" at bounding box center [110, 35] width 8 height 8
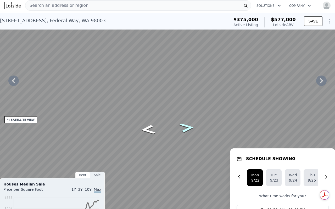
click at [186, 129] on icon "Go North, 28th Pl S" at bounding box center [186, 128] width 27 height 14
click at [152, 129] on icon "Go South, 28th Pl S" at bounding box center [147, 130] width 27 height 14
click at [181, 126] on icon "Go North, 28th Pl S" at bounding box center [186, 128] width 27 height 14
click at [173, 103] on icon "Go North, 28th Pl S" at bounding box center [176, 99] width 38 height 17
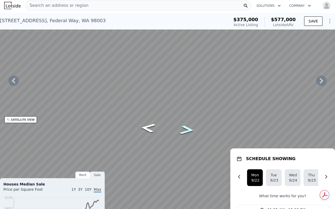
click at [187, 129] on icon "Go North, 28th Pl S" at bounding box center [186, 130] width 27 height 14
click at [326, 8] on button "Toggle fullscreen view" at bounding box center [329, 6] width 8 height 8
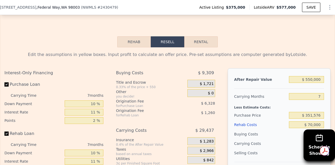
scroll to position [759, 0]
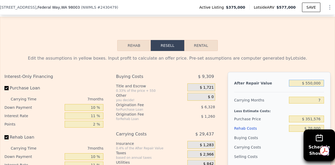
click at [310, 80] on input "$ 550,000" at bounding box center [306, 83] width 35 height 7
type input "$ 5,000"
type input "-$ 454,957"
type input "$ 51,000"
type input "-$ 412,336"
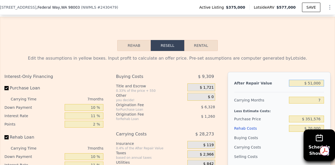
type input "$ 515,000"
type input "$ 17,577"
type input "$ 515,000"
click at [311, 97] on input "7" at bounding box center [306, 100] width 35 height 7
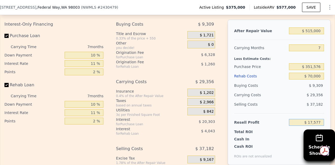
click at [310, 119] on input "$ 17,577" at bounding box center [306, 122] width 35 height 7
type input "$ 50,577"
click at [312, 102] on span "$ 37,182" at bounding box center [315, 104] width 16 height 4
type input "$ 320,992"
click at [319, 119] on input "$ 50,577" at bounding box center [306, 122] width 35 height 7
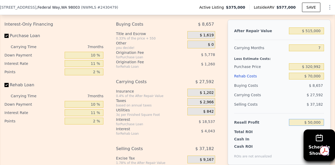
type input "$ 50,000"
click at [311, 73] on input "$ 70,000" at bounding box center [306, 76] width 35 height 7
type input "$ 321,523"
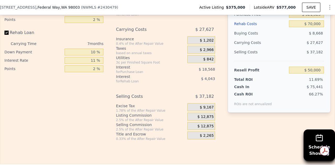
click at [201, 115] on span "$ 12,875" at bounding box center [205, 117] width 16 height 5
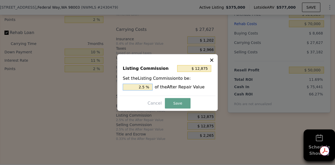
click at [143, 89] on input "2.5 %" at bounding box center [138, 87] width 30 height 7
type input "$ 2,575"
type input "0.5 %"
click at [176, 105] on button "Save" at bounding box center [178, 103] width 26 height 10
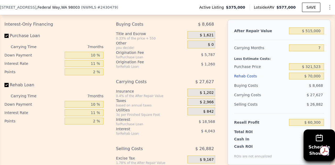
scroll to position [811, 0]
click at [310, 119] on input "$ 60,300" at bounding box center [306, 122] width 35 height 7
type input "$ 50,000"
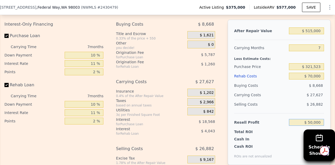
type input "$ 331,074"
click at [272, 137] on div "$ 77,150" at bounding box center [296, 139] width 55 height 5
click at [312, 119] on input "$ 50,000" at bounding box center [306, 122] width 35 height 7
type input "$ 70,000"
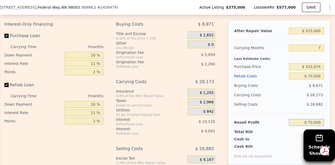
type input "$ 312,539"
click at [313, 119] on input "$ 70,000" at bounding box center [306, 122] width 35 height 7
type input "$ 45,000"
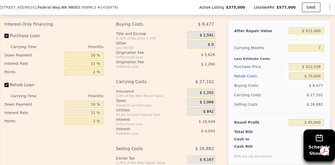
click at [314, 102] on span "$ 26,882" at bounding box center [315, 104] width 16 height 4
type input "$ 335,701"
click at [309, 119] on input "$ 45,000" at bounding box center [306, 122] width 35 height 7
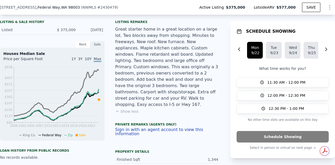
scroll to position [26, 0]
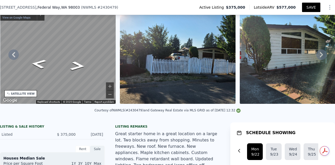
click at [311, 8] on button "SAVE" at bounding box center [311, 7] width 18 height 9
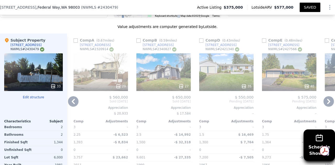
scroll to position [549, 0]
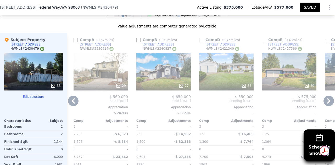
click at [325, 96] on icon at bounding box center [328, 101] width 10 height 10
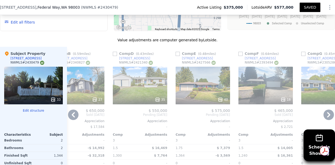
scroll to position [523, 0]
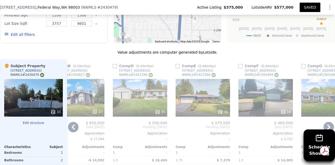
click at [261, 92] on div "18" at bounding box center [265, 98] width 54 height 38
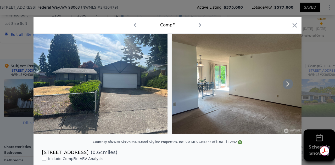
click at [285, 83] on icon at bounding box center [288, 84] width 10 height 10
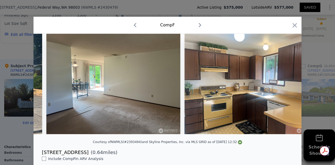
scroll to position [0, 126]
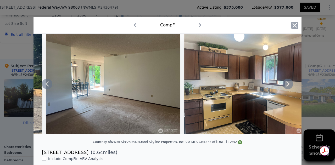
click at [291, 26] on icon "button" at bounding box center [294, 25] width 7 height 7
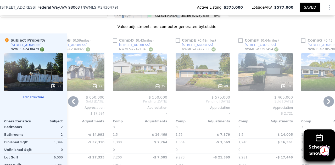
scroll to position [549, 0]
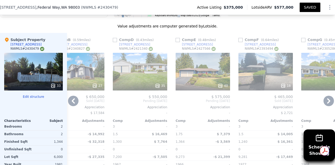
click at [71, 96] on icon at bounding box center [73, 101] width 10 height 10
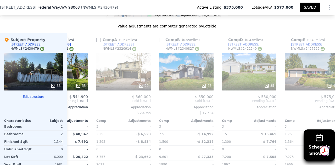
scroll to position [0, 86]
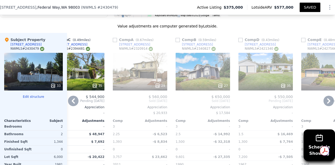
click at [71, 96] on icon at bounding box center [73, 101] width 10 height 10
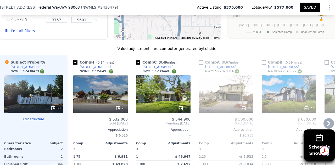
scroll to position [497, 0]
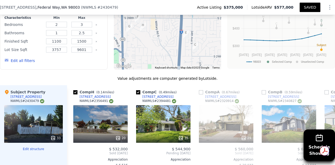
click at [28, 58] on button "Edit all filters" at bounding box center [19, 60] width 30 height 5
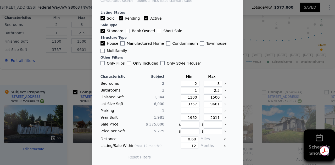
scroll to position [23, 0]
click at [78, 52] on div at bounding box center [167, 82] width 335 height 165
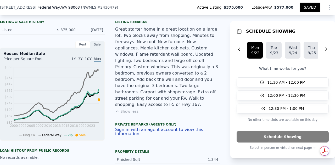
scroll to position [0, 0]
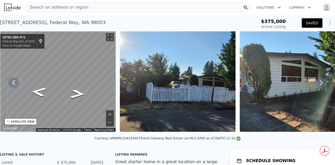
type input "3"
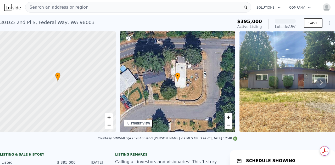
click at [284, 82] on img at bounding box center [306, 81] width 134 height 100
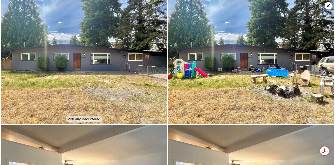
click at [327, 4] on icon at bounding box center [327, 5] width 7 height 7
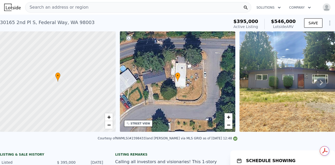
click at [142, 124] on div "STREET VIEW" at bounding box center [141, 124] width 20 height 4
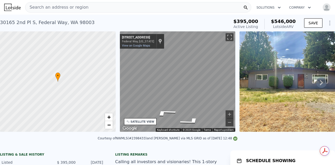
click at [257, 92] on div "• + − • + − STREET VIEW ← Move left → Move right ↑ Move up ↓ Move down + Zoom i…" at bounding box center [167, 82] width 335 height 102
click at [227, 112] on button "Zoom in" at bounding box center [230, 114] width 8 height 8
click at [116, 74] on div "• + − • + − STREET VIEW ← Move left → Move right ↑ Move up ↓ Move down + Zoom i…" at bounding box center [167, 82] width 335 height 102
click at [198, 99] on icon "Go East, S 302nd St" at bounding box center [197, 98] width 30 height 13
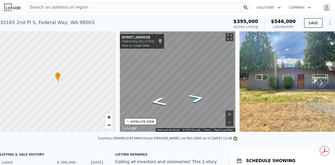
click at [198, 99] on icon "Go East, S 302nd St" at bounding box center [196, 98] width 31 height 13
click at [185, 93] on icon "Go Northeast, 2nd Pl S" at bounding box center [187, 94] width 39 height 13
click at [172, 93] on icon "Go North, 2nd Pl S" at bounding box center [174, 93] width 35 height 10
click at [172, 92] on icon "Go North, 2nd Pl S" at bounding box center [173, 93] width 35 height 10
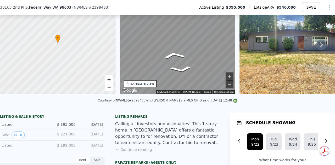
scroll to position [24, 0]
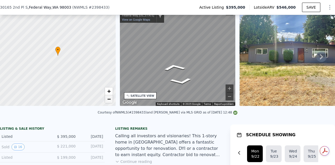
click at [110, 96] on link "−" at bounding box center [109, 99] width 8 height 8
click at [109, 89] on span "+" at bounding box center [108, 91] width 3 height 7
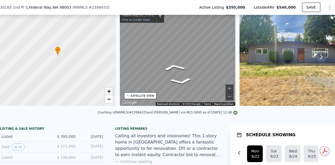
click at [109, 89] on span "+" at bounding box center [108, 91] width 3 height 7
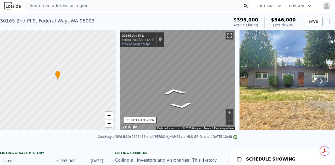
scroll to position [0, 0]
